Goal: Task Accomplishment & Management: Complete application form

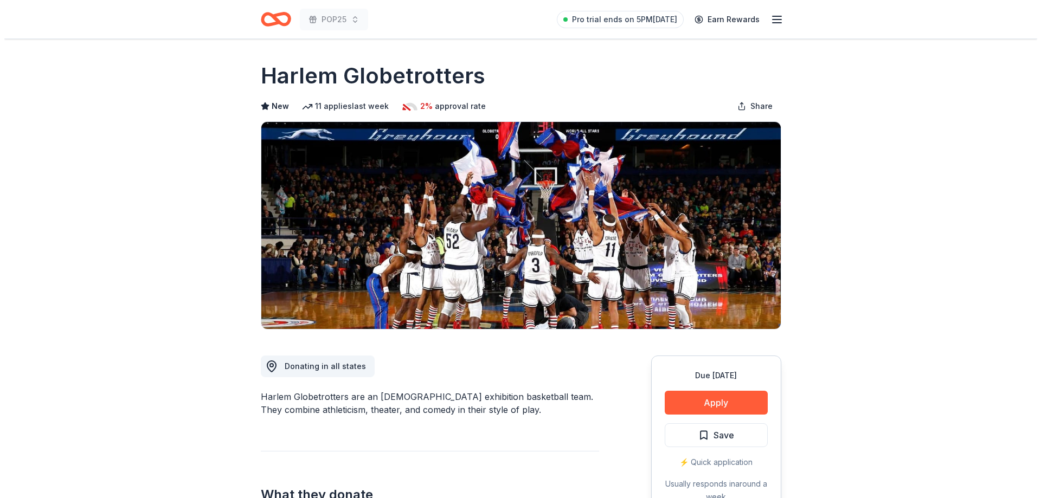
scroll to position [108, 0]
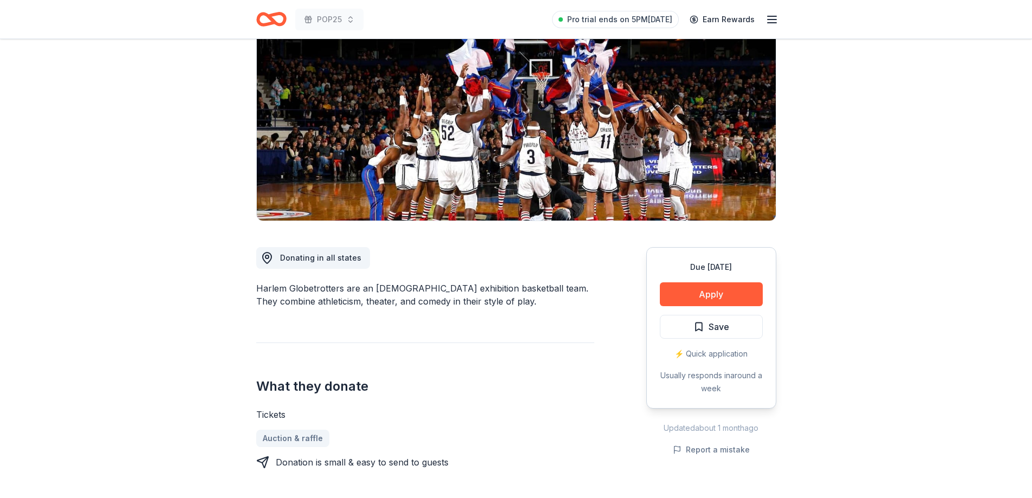
click at [723, 296] on button "Apply" at bounding box center [711, 294] width 103 height 24
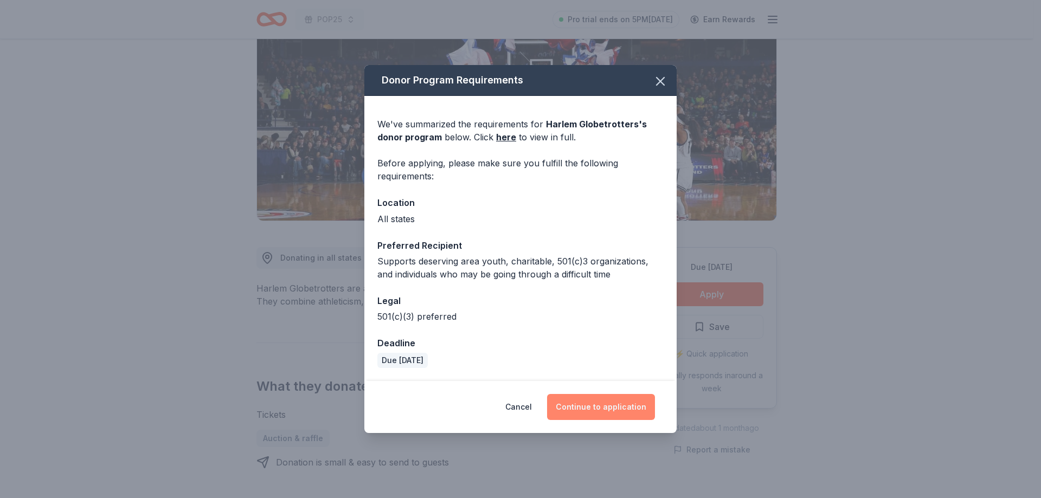
click at [595, 411] on button "Continue to application" at bounding box center [601, 407] width 108 height 26
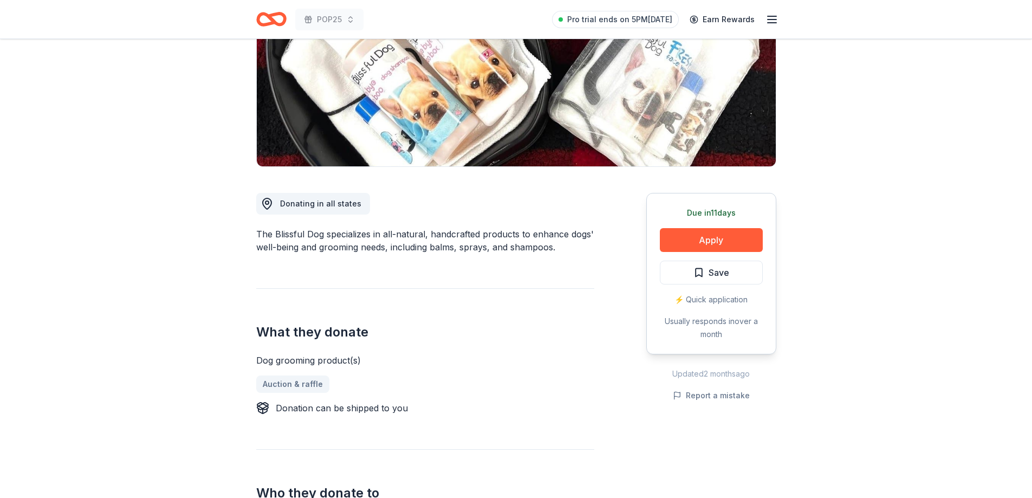
scroll to position [217, 0]
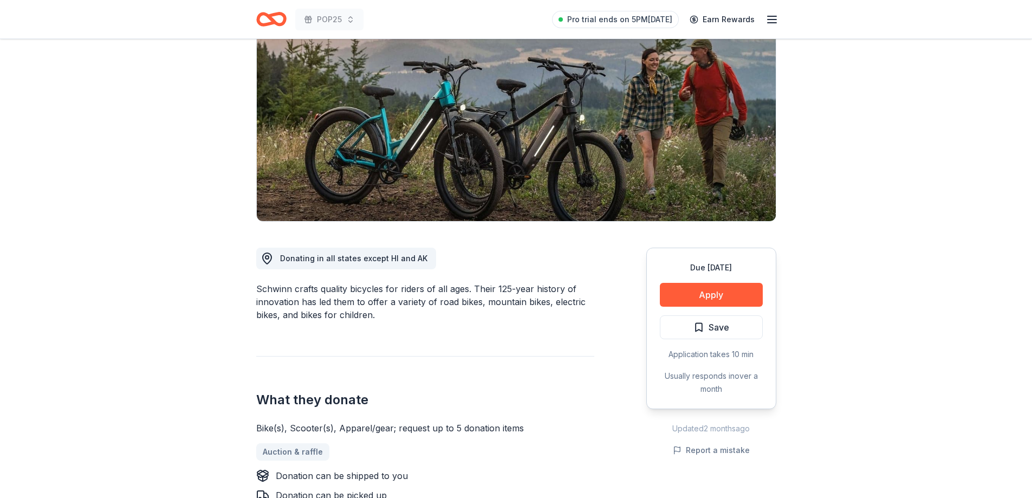
scroll to position [108, 0]
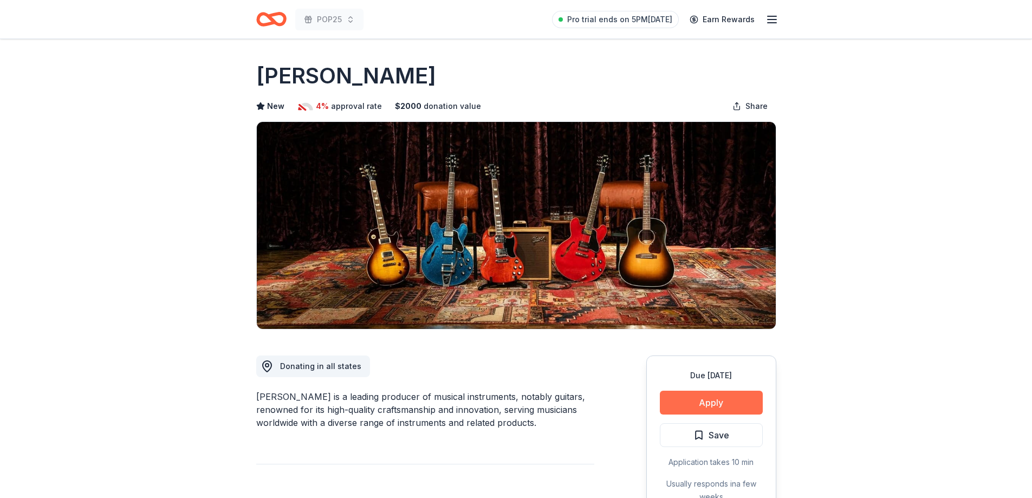
click at [722, 403] on button "Apply" at bounding box center [711, 403] width 103 height 24
